Goal: Find specific page/section: Find specific page/section

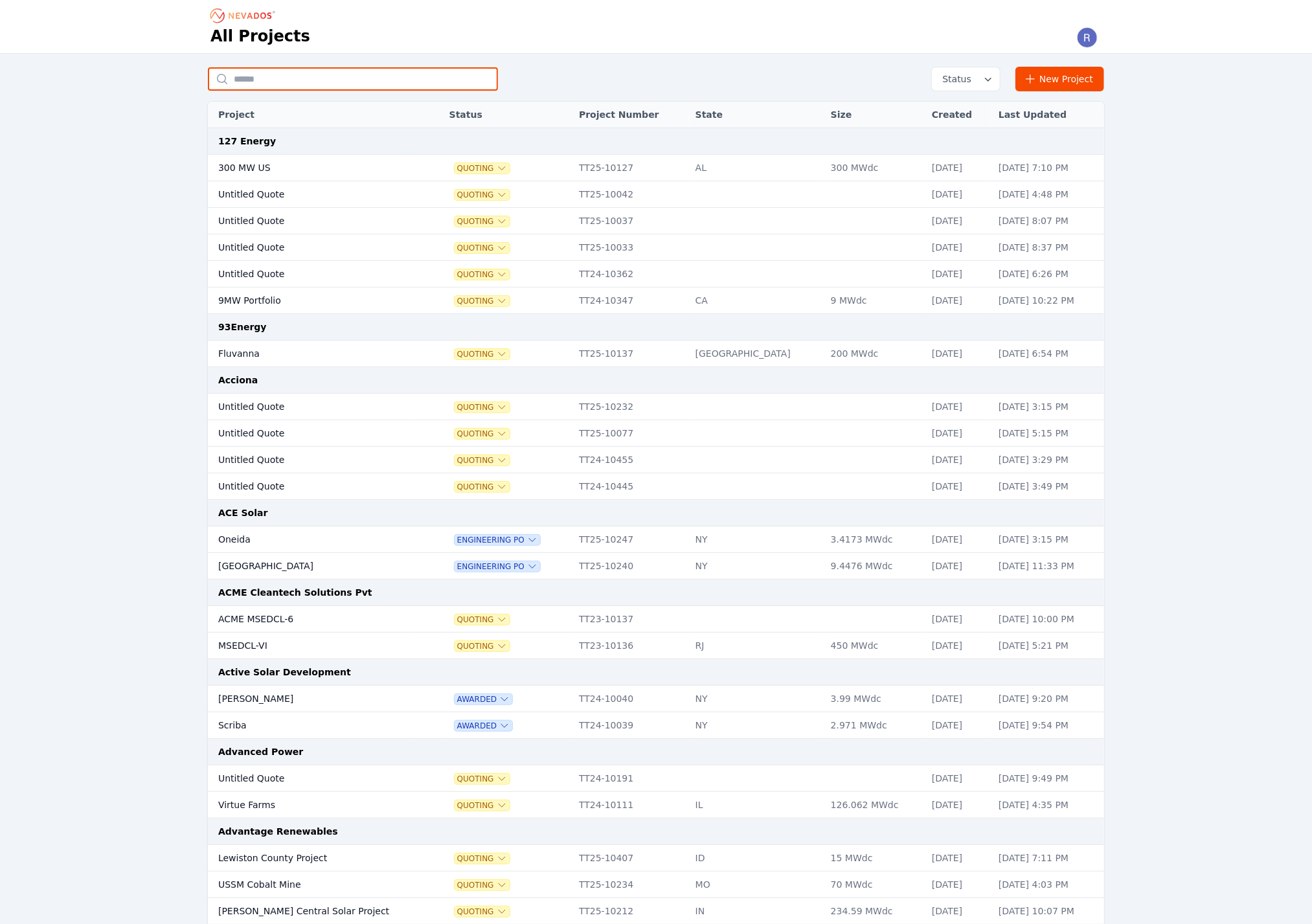
drag, startPoint x: 304, startPoint y: 82, endPoint x: 298, endPoint y: 81, distance: 6.1
click at [303, 81] on input "text" at bounding box center [353, 79] width 290 height 24
type input "*******"
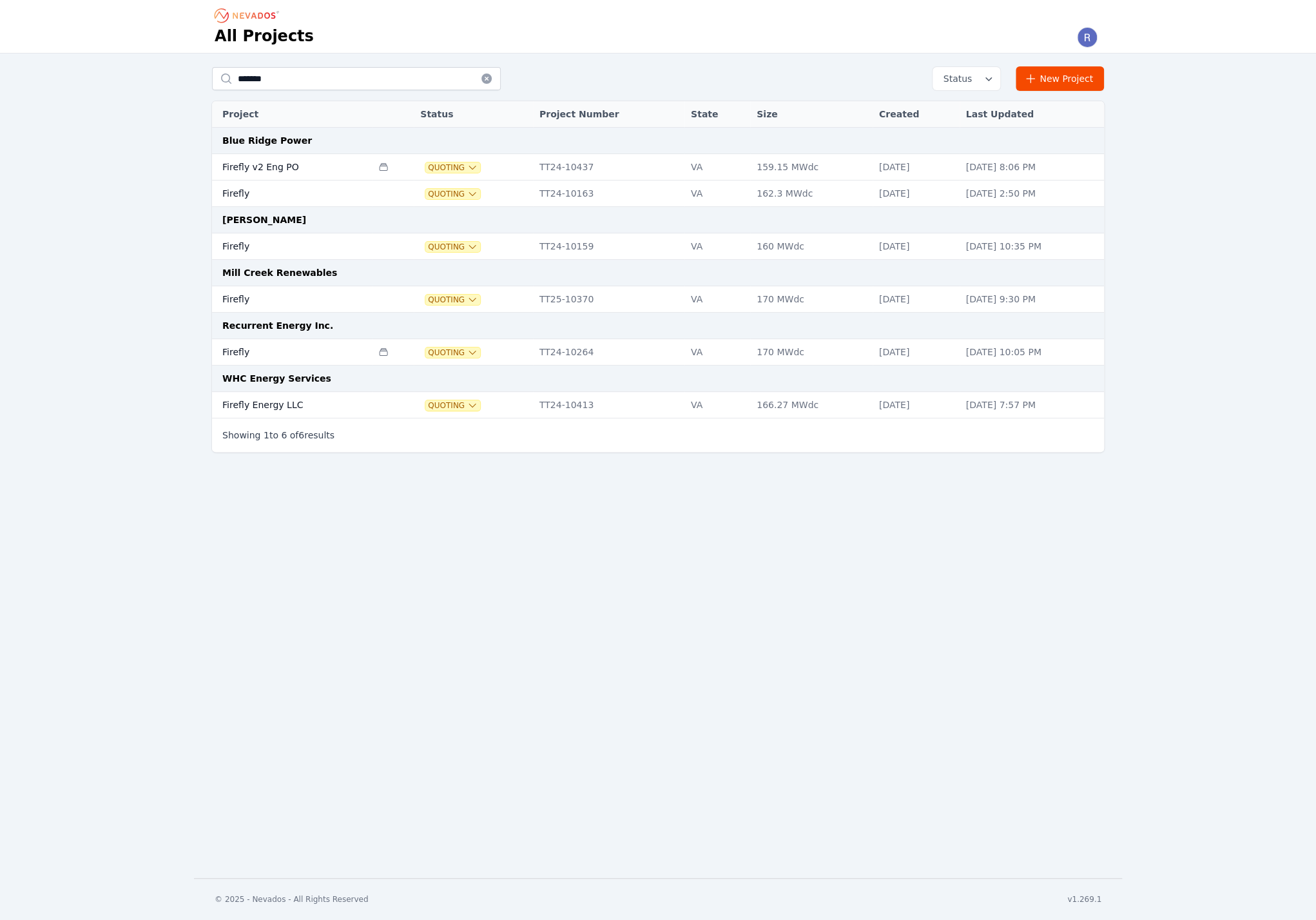
click at [286, 300] on td "Firefly" at bounding box center [292, 299] width 160 height 26
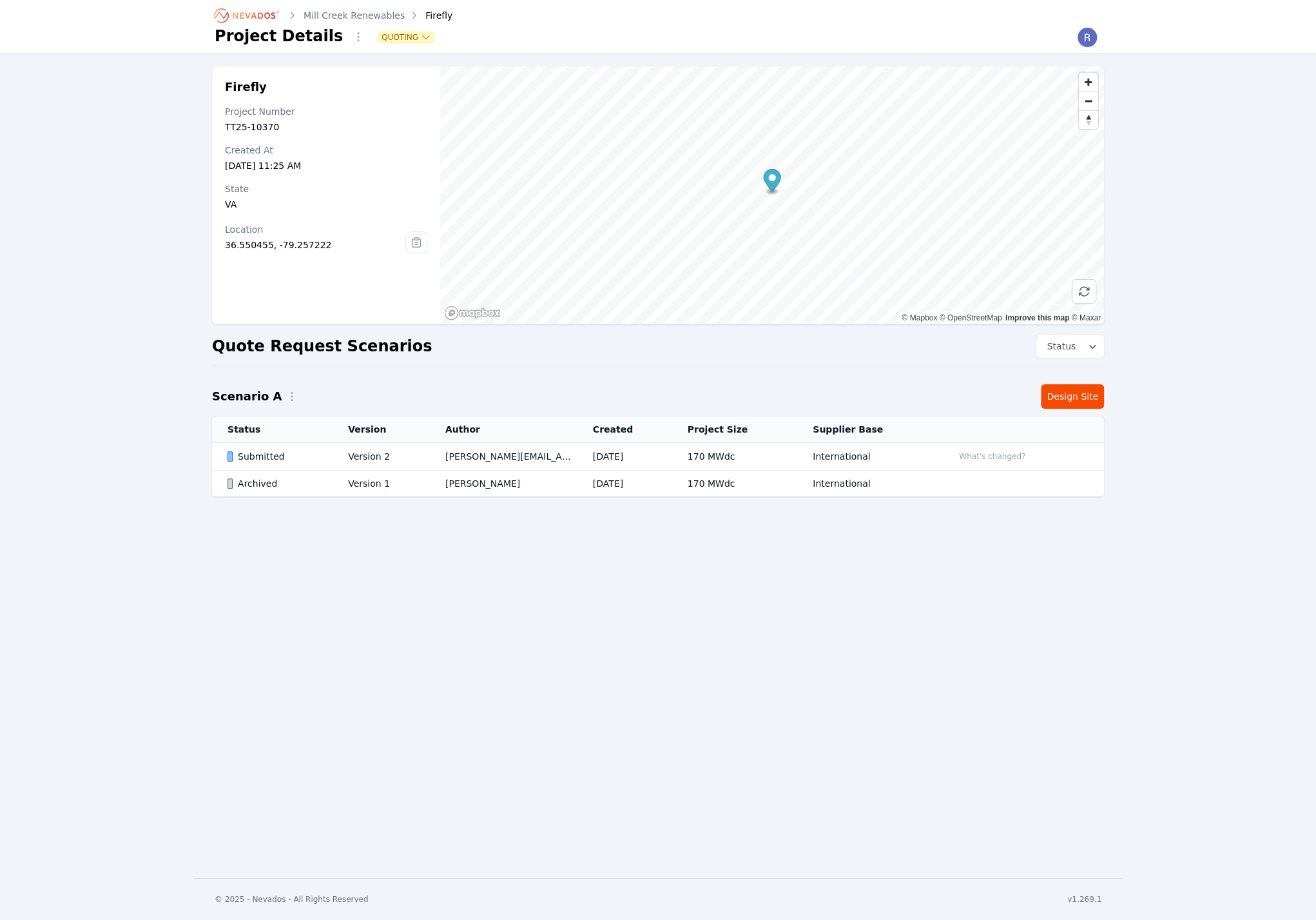
click at [502, 444] on td "[PERSON_NAME][EMAIL_ADDRESS][PERSON_NAME][DOMAIN_NAME]" at bounding box center [504, 456] width 147 height 27
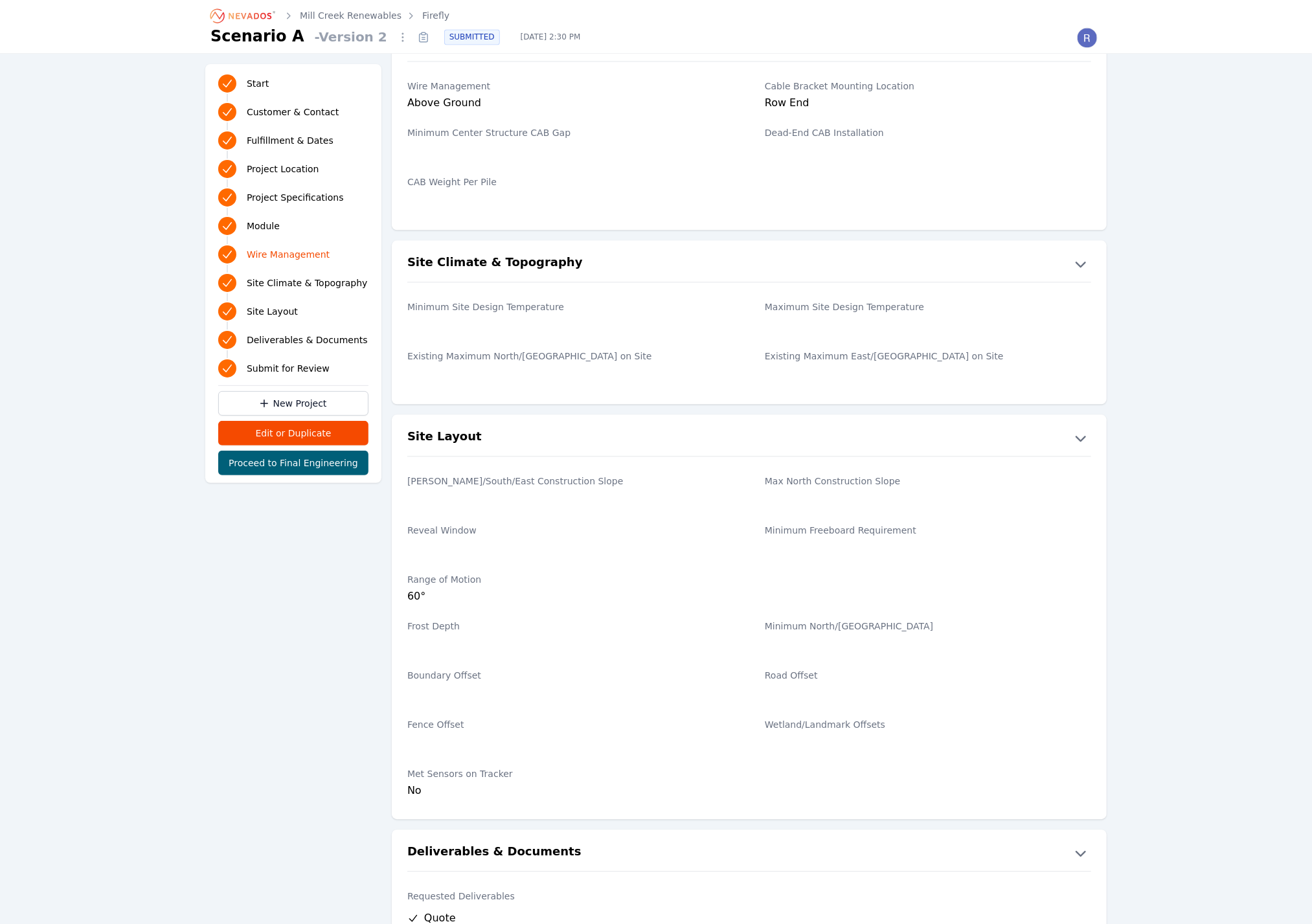
scroll to position [1870, 0]
click at [580, 356] on label "Existing Maximum North/[GEOGRAPHIC_DATA] on Site" at bounding box center [570, 357] width 326 height 13
drag, startPoint x: 588, startPoint y: 359, endPoint x: 402, endPoint y: 350, distance: 186.2
click at [402, 350] on div "Existing Maximum North/South Slope on Site Existing Maximum East/[GEOGRAPHIC_DA…" at bounding box center [749, 367] width 715 height 49
drag, startPoint x: 402, startPoint y: 350, endPoint x: 411, endPoint y: 355, distance: 10.3
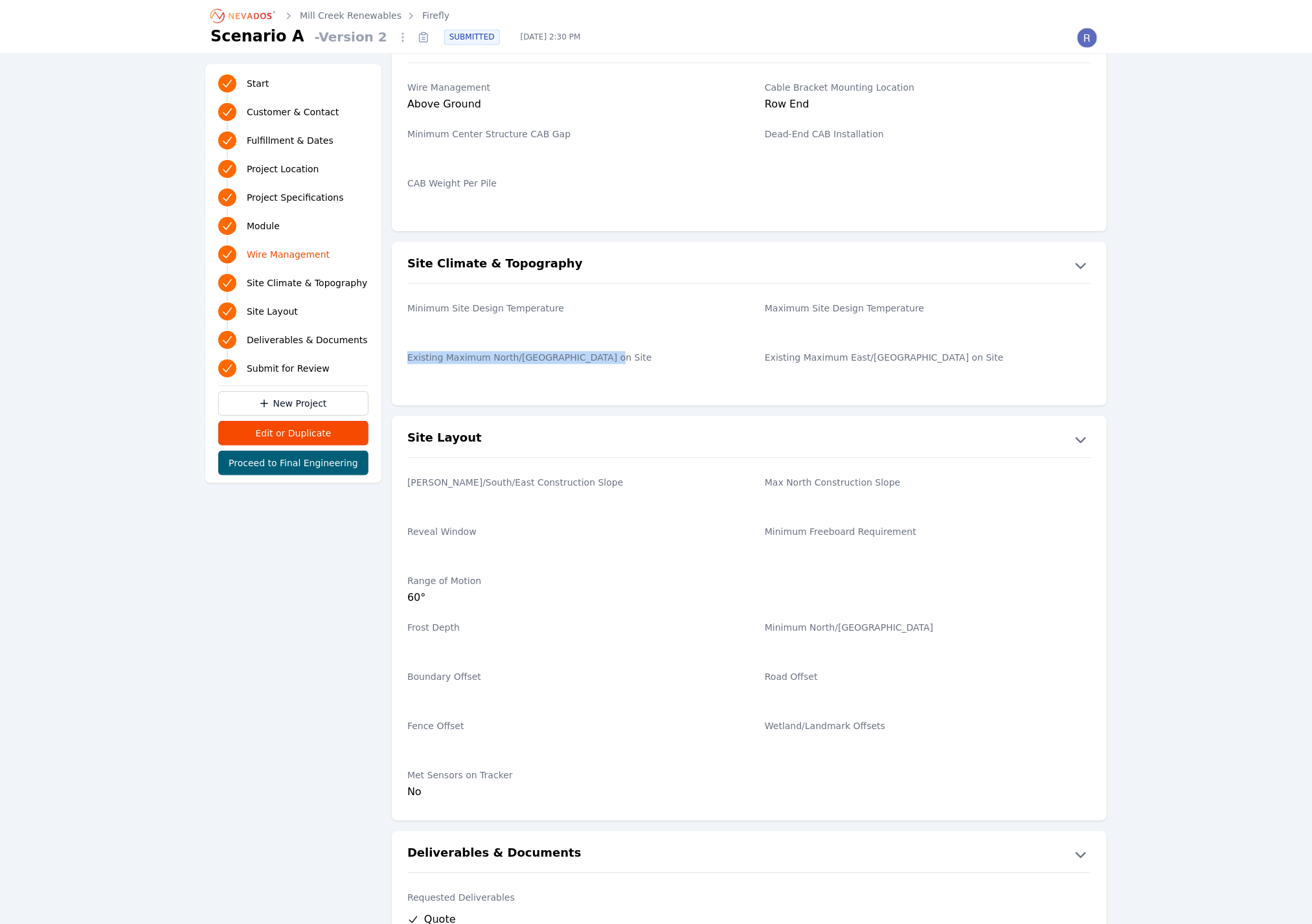
click at [411, 355] on label "Existing Maximum North/[GEOGRAPHIC_DATA] on Site" at bounding box center [570, 357] width 326 height 13
click at [422, 361] on div "Existing Maximum North/[GEOGRAPHIC_DATA] on Site" at bounding box center [570, 367] width 326 height 49
click at [427, 359] on label "Existing Maximum North/[GEOGRAPHIC_DATA] on Site" at bounding box center [570, 357] width 326 height 13
click at [498, 356] on label "Existing Maximum North/[GEOGRAPHIC_DATA] on Site" at bounding box center [570, 357] width 326 height 13
click at [828, 343] on div "Existing Maximum East/[GEOGRAPHIC_DATA] on Site" at bounding box center [928, 367] width 326 height 49
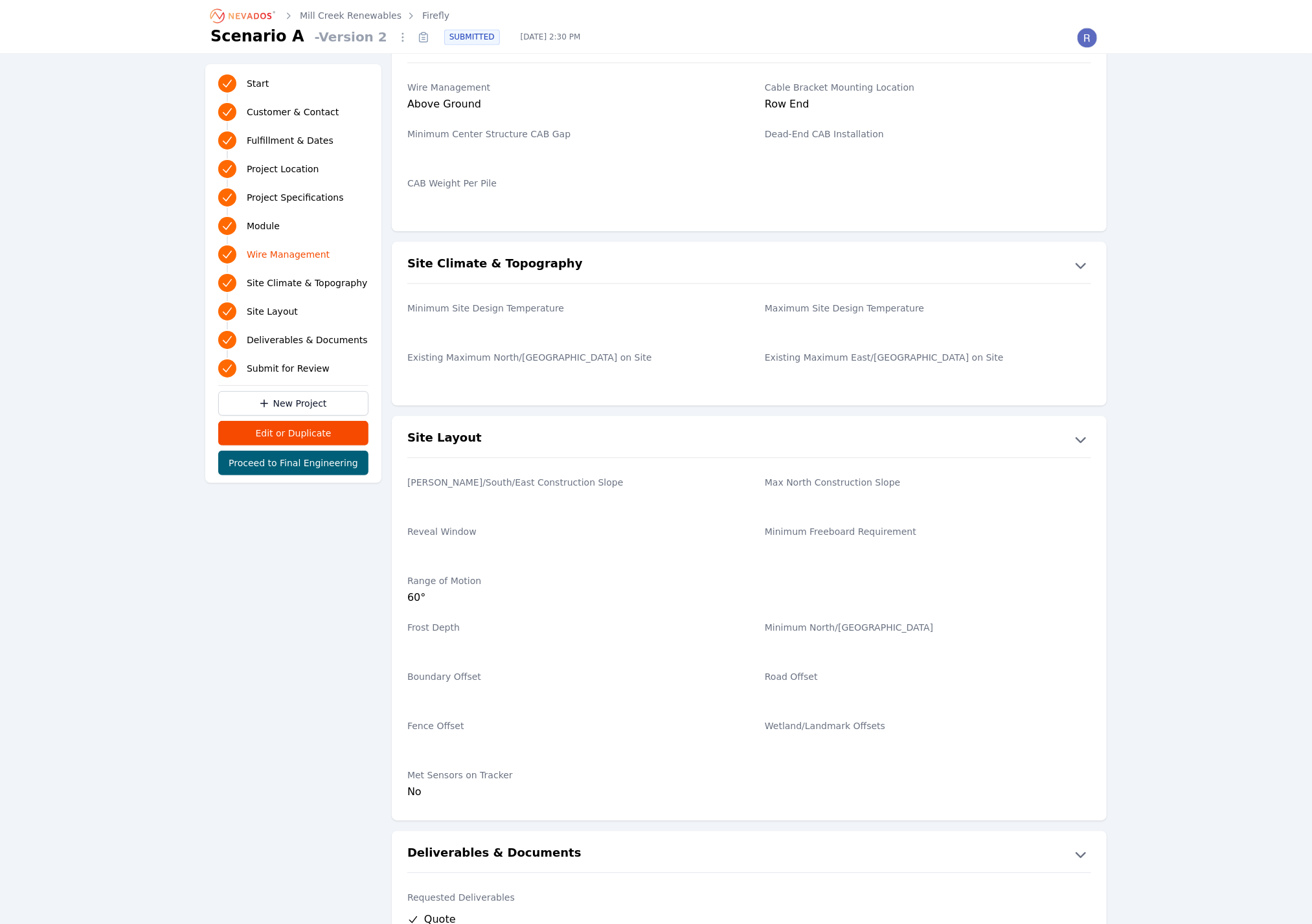
click at [813, 624] on label "Minimum North/[GEOGRAPHIC_DATA]" at bounding box center [928, 627] width 326 height 13
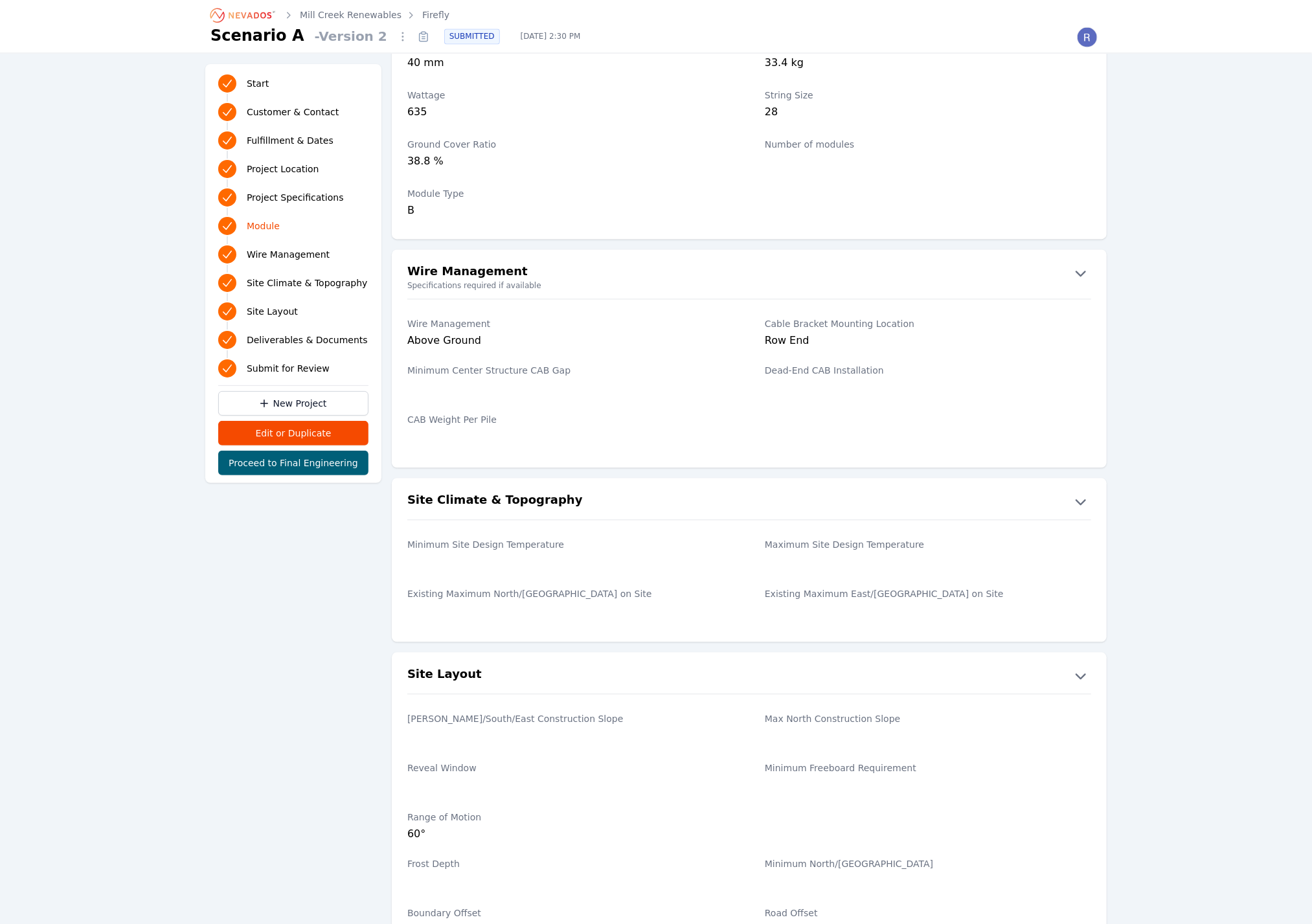
scroll to position [1610, 0]
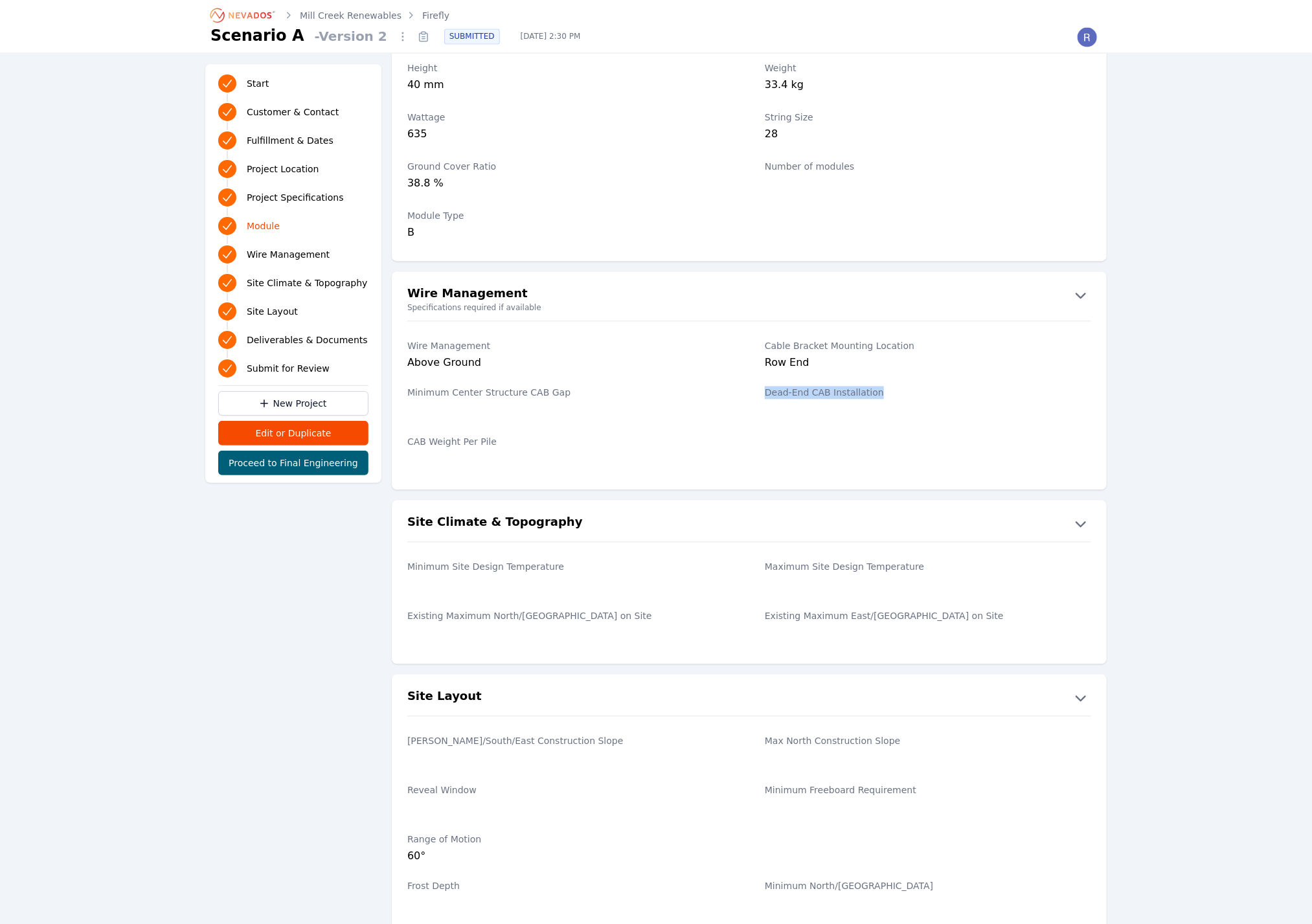
drag, startPoint x: 764, startPoint y: 390, endPoint x: 874, endPoint y: 396, distance: 110.2
click at [874, 396] on label "Dead-End CAB Installation" at bounding box center [928, 392] width 326 height 13
drag, startPoint x: 874, startPoint y: 396, endPoint x: 868, endPoint y: 390, distance: 8.5
click at [868, 390] on label "Dead-End CAB Installation" at bounding box center [928, 392] width 326 height 13
click at [788, 401] on div "Dead-End CAB Installation" at bounding box center [928, 403] width 326 height 49
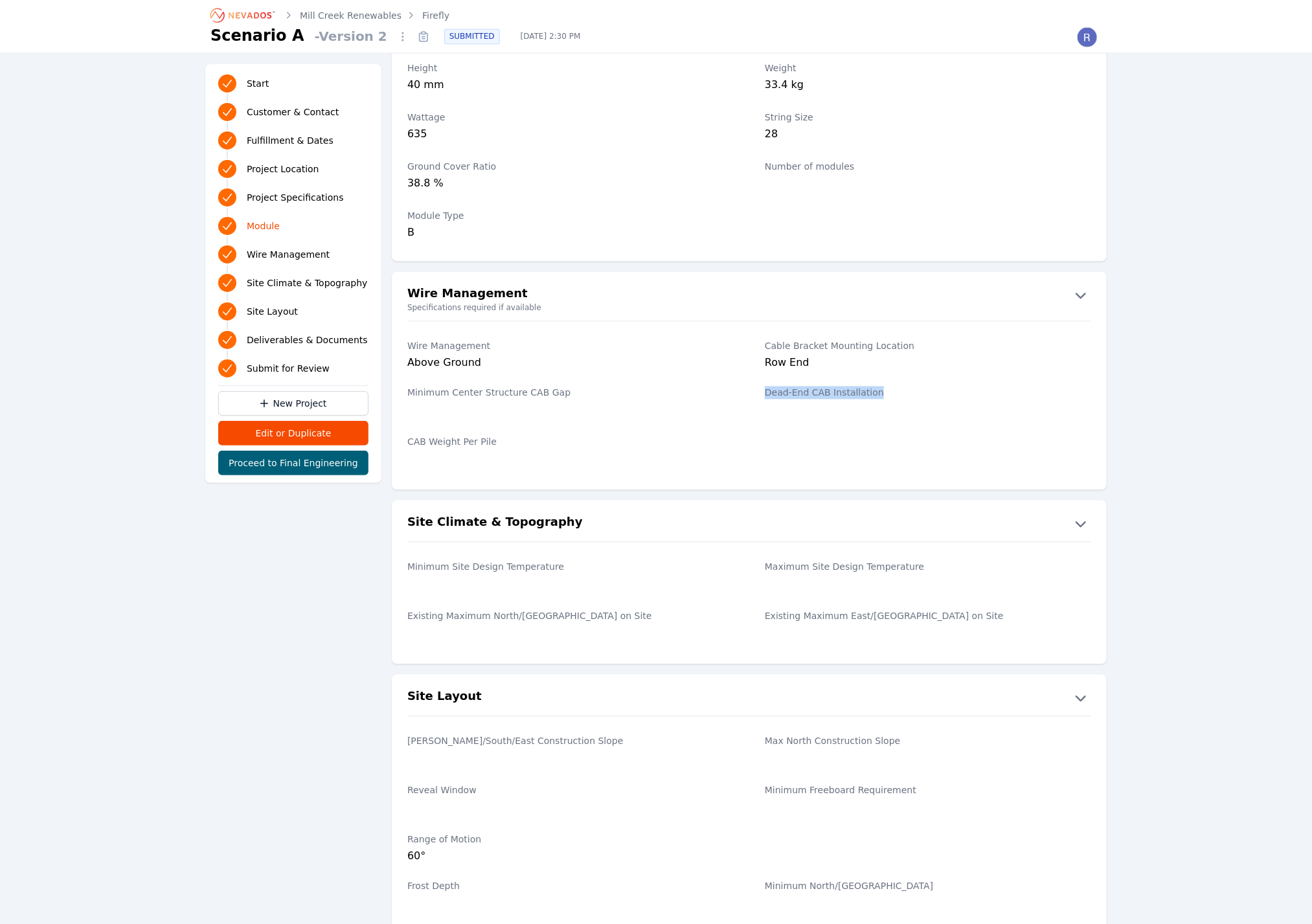
click at [775, 392] on label "Dead-End CAB Installation" at bounding box center [928, 392] width 326 height 13
drag, startPoint x: 769, startPoint y: 393, endPoint x: 861, endPoint y: 389, distance: 92.1
click at [861, 389] on label "Dead-End CAB Installation" at bounding box center [928, 392] width 326 height 13
drag, startPoint x: 861, startPoint y: 389, endPoint x: 749, endPoint y: 381, distance: 112.3
click at [749, 381] on div "Wire Management Above Ground Cable Bracket Mounting Location Row End Minimum Ce…" at bounding box center [749, 405] width 715 height 145
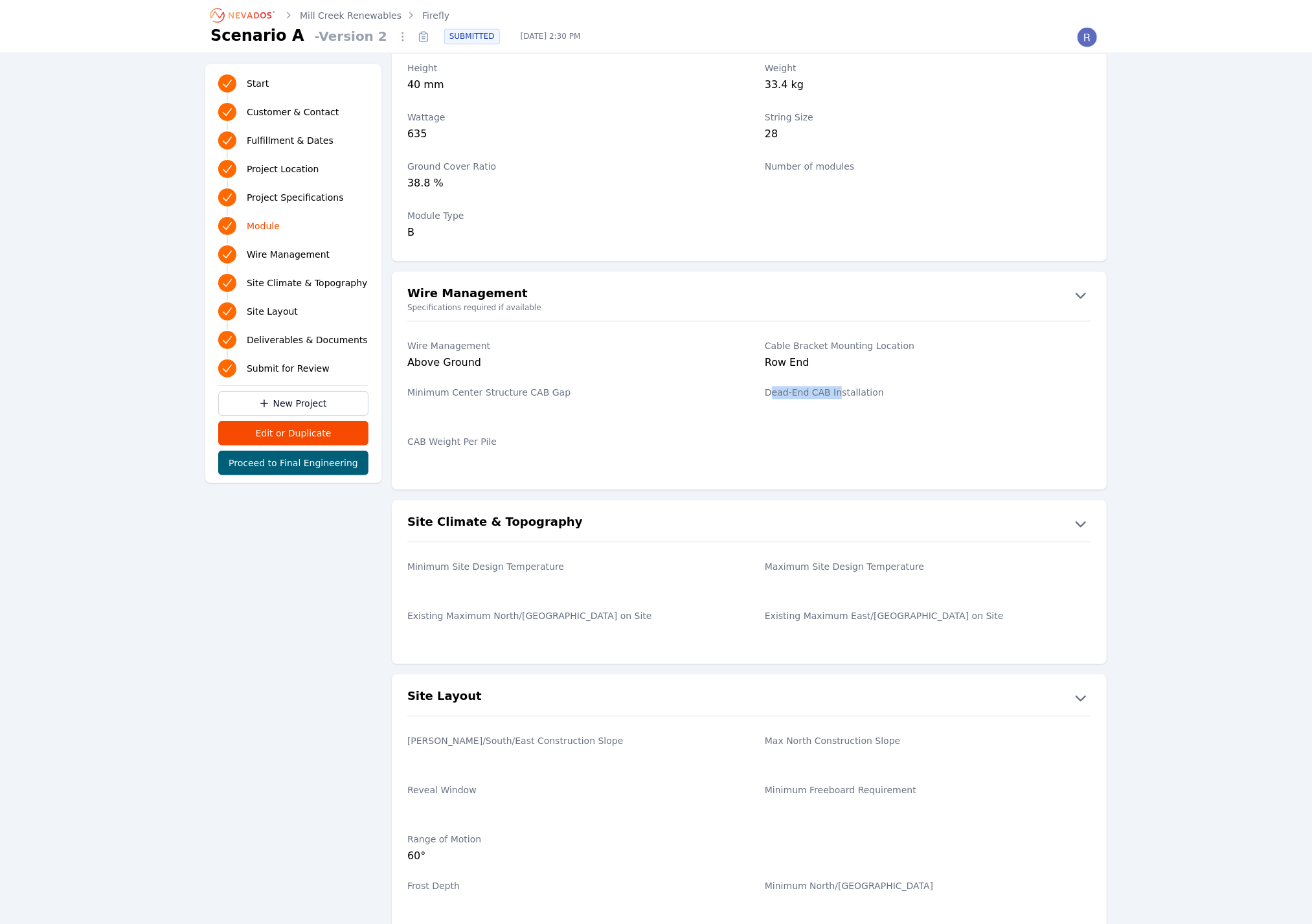
drag, startPoint x: 769, startPoint y: 390, endPoint x: 833, endPoint y: 402, distance: 65.1
click at [833, 402] on div "Dead-End CAB Installation" at bounding box center [928, 403] width 326 height 49
drag, startPoint x: 833, startPoint y: 402, endPoint x: 806, endPoint y: 398, distance: 27.3
click at [806, 398] on div "Dead-End CAB Installation" at bounding box center [928, 403] width 326 height 49
click at [787, 392] on label "Dead-End CAB Installation" at bounding box center [928, 392] width 326 height 13
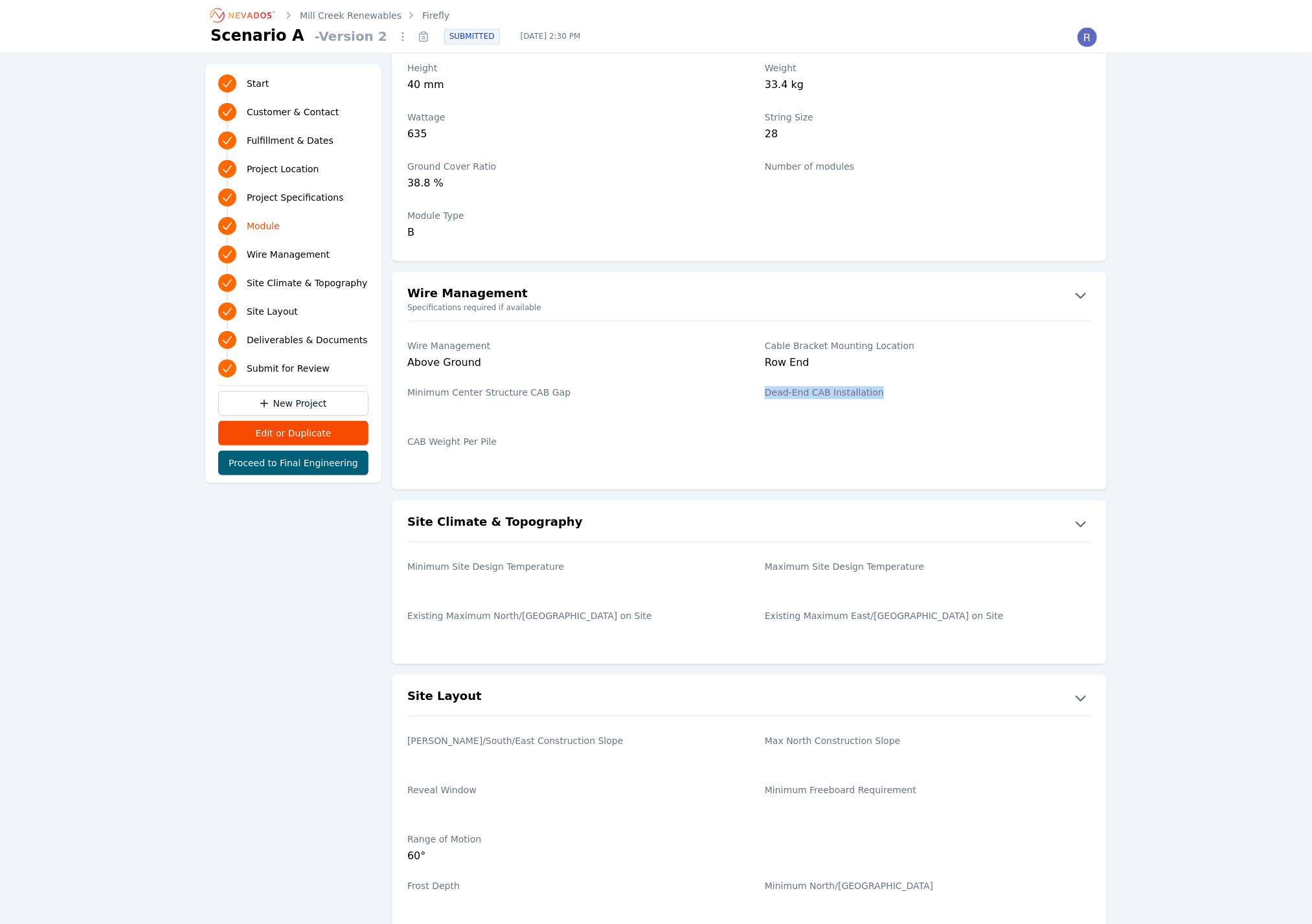
drag, startPoint x: 765, startPoint y: 390, endPoint x: 878, endPoint y: 400, distance: 113.4
click at [878, 400] on div "Dead-End CAB Installation" at bounding box center [928, 403] width 326 height 49
drag, startPoint x: 878, startPoint y: 400, endPoint x: 823, endPoint y: 399, distance: 55.0
click at [823, 399] on div "Dead-End CAB Installation" at bounding box center [928, 403] width 326 height 49
click at [785, 396] on label "Dead-End CAB Installation" at bounding box center [928, 392] width 326 height 13
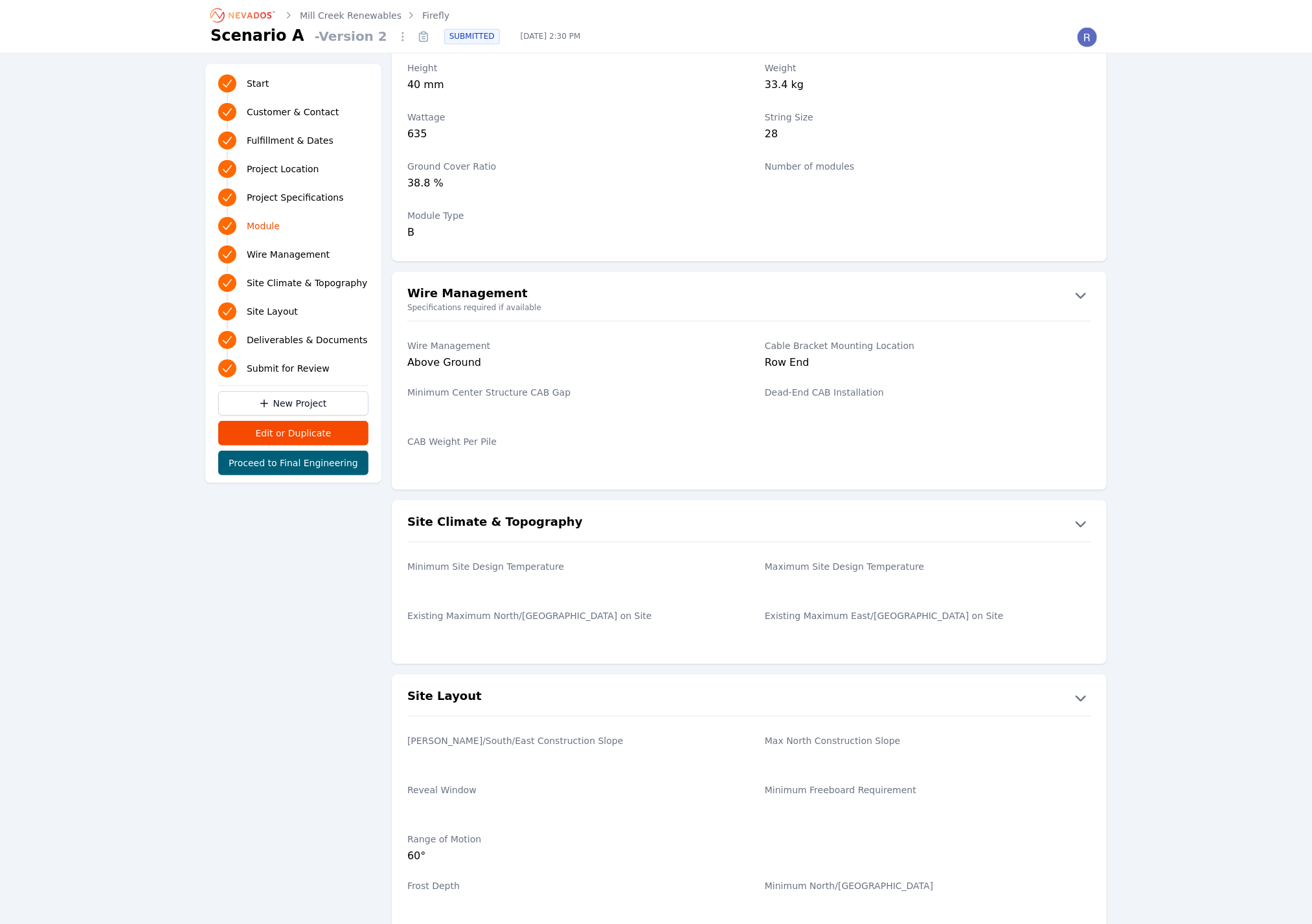
click at [715, 428] on div "CAB Weight Per Pile" at bounding box center [570, 452] width 326 height 49
drag, startPoint x: 761, startPoint y: 390, endPoint x: 1274, endPoint y: 448, distance: 516.3
click at [672, 332] on div "Wire Management Above Ground" at bounding box center [570, 355] width 326 height 46
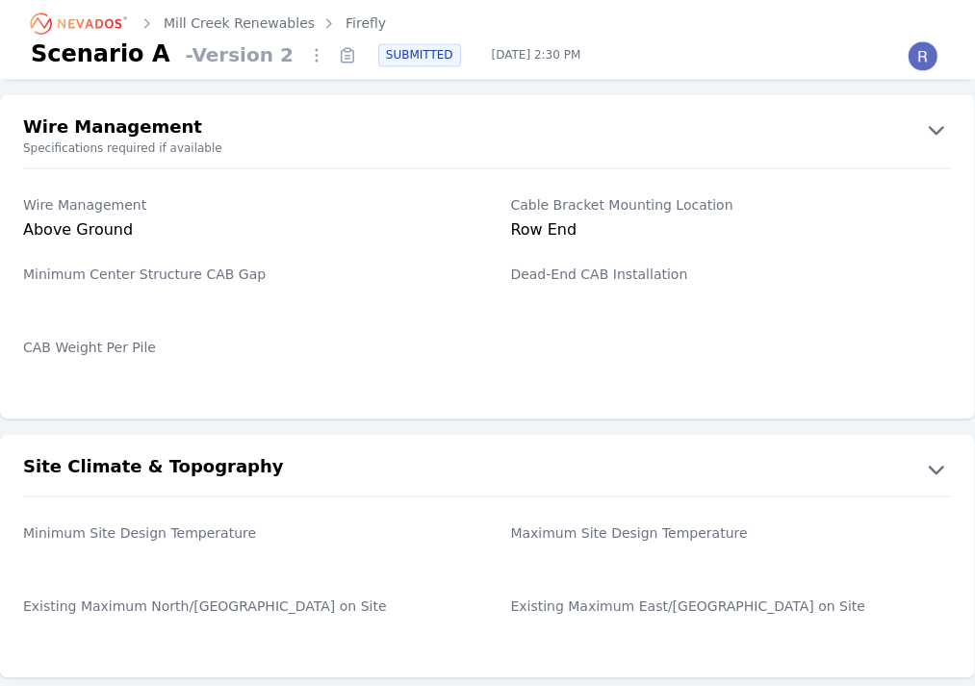
scroll to position [2680, 0]
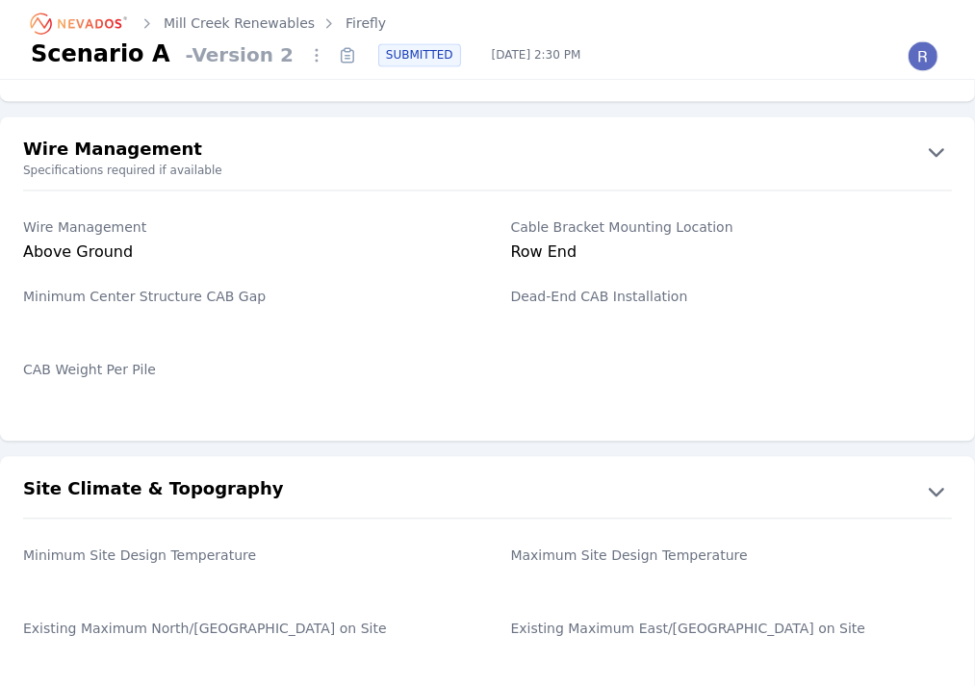
click at [426, 630] on label "Existing Maximum North/[GEOGRAPHIC_DATA] on Site" at bounding box center [244, 628] width 442 height 19
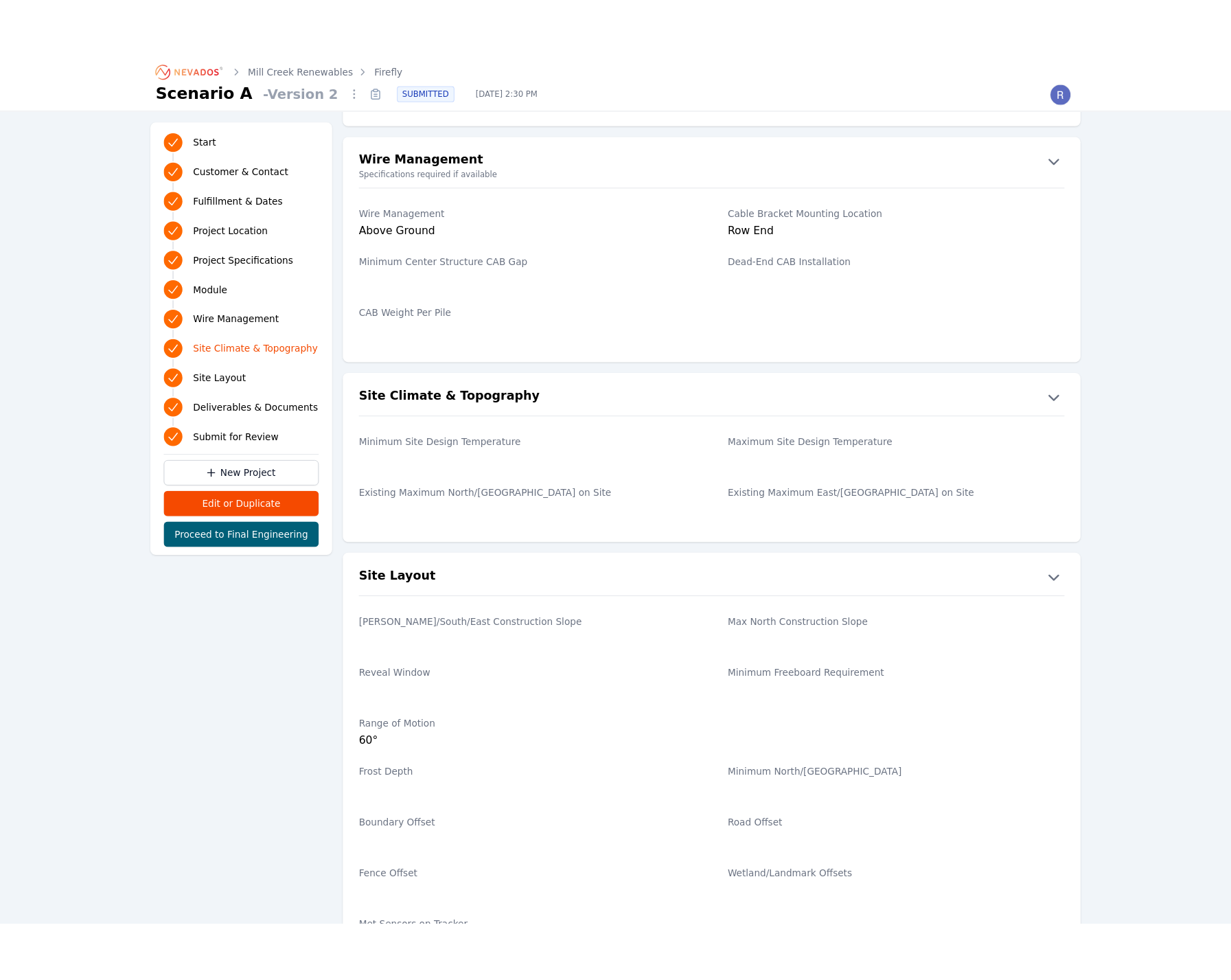
scroll to position [1914, 0]
